Goal: Find specific page/section: Find specific page/section

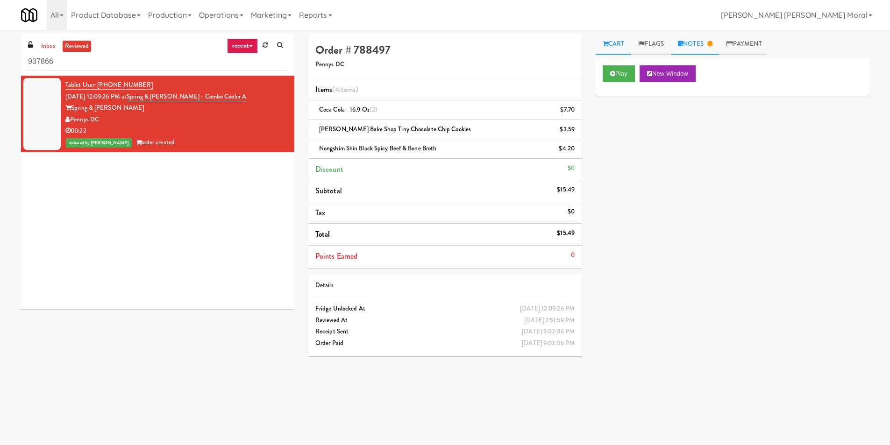
click at [698, 38] on link "Notes" at bounding box center [695, 44] width 49 height 21
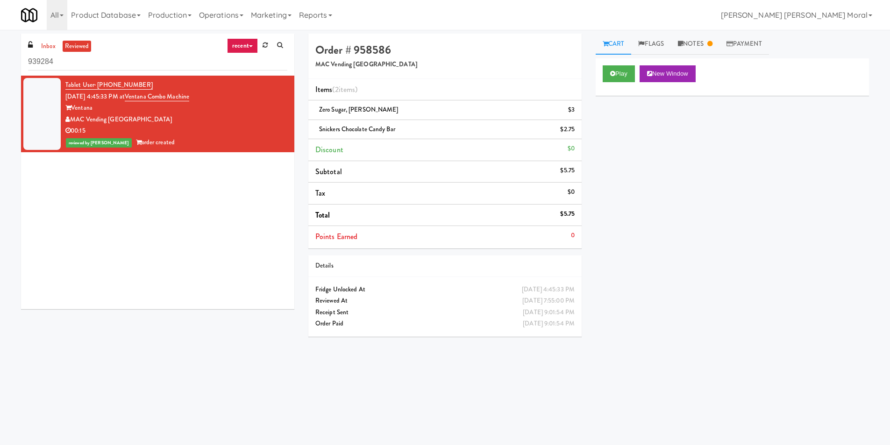
drag, startPoint x: 0, startPoint y: 254, endPoint x: 13, endPoint y: 261, distance: 14.8
click at [0, 254] on div "inbox reviewed recent all unclear take inventory issue suspicious failed recent…" at bounding box center [445, 221] width 890 height 375
click at [0, 240] on div "inbox reviewed recent all unclear take inventory issue suspicious failed recent…" at bounding box center [445, 221] width 890 height 375
click at [705, 43] on link "Notes" at bounding box center [695, 44] width 49 height 21
